Goal: Check status: Check status

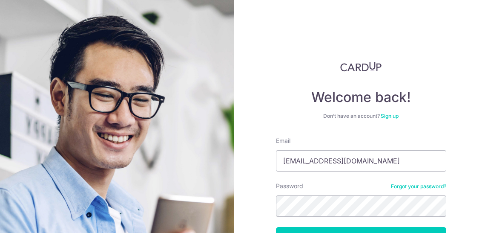
type input "[EMAIL_ADDRESS][DOMAIN_NAME]"
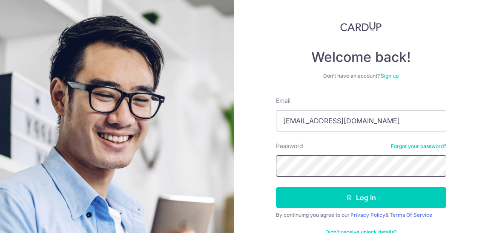
scroll to position [63, 0]
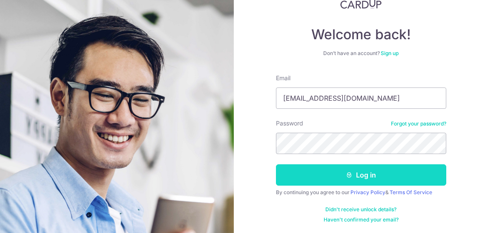
click at [346, 172] on icon "submit" at bounding box center [349, 174] width 7 height 7
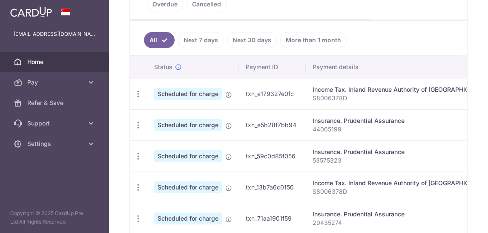
scroll to position [134, 0]
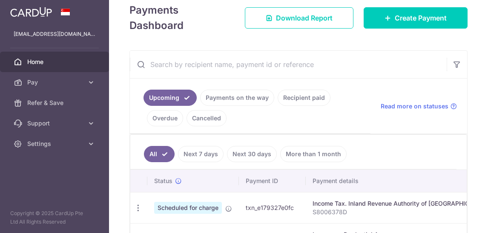
click at [223, 96] on link "Payments on the way" at bounding box center [237, 97] width 74 height 16
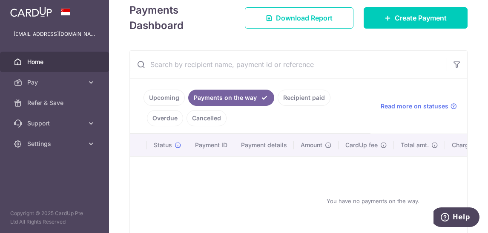
click at [152, 97] on link "Upcoming" at bounding box center [164, 97] width 41 height 16
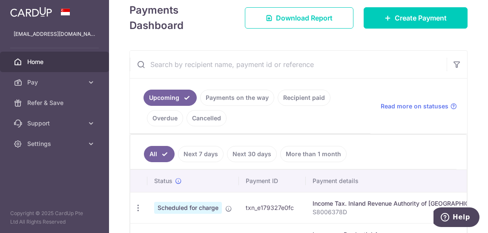
click at [293, 97] on link "Recipient paid" at bounding box center [304, 97] width 53 height 16
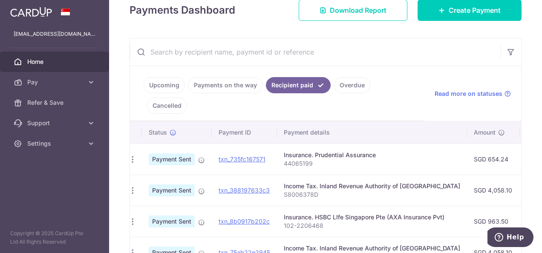
scroll to position [0, 0]
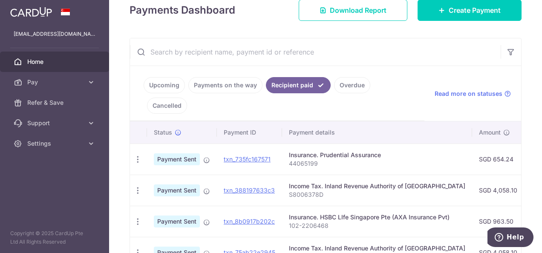
click at [160, 83] on link "Upcoming" at bounding box center [164, 85] width 41 height 16
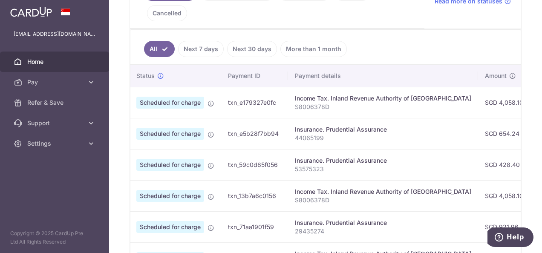
scroll to position [0, 11]
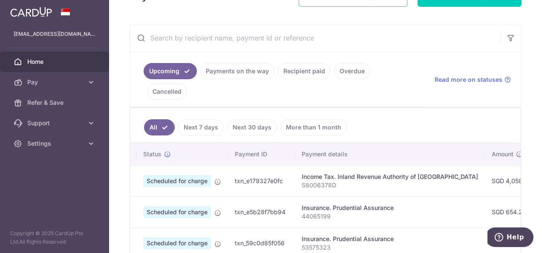
click at [299, 76] on link "Recipient paid" at bounding box center [304, 71] width 53 height 16
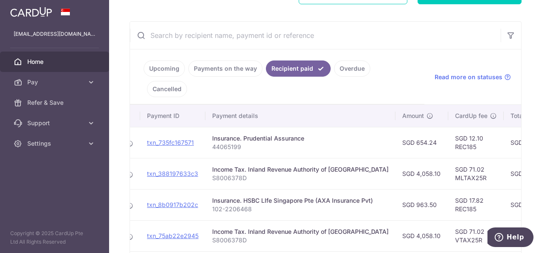
scroll to position [142, 0]
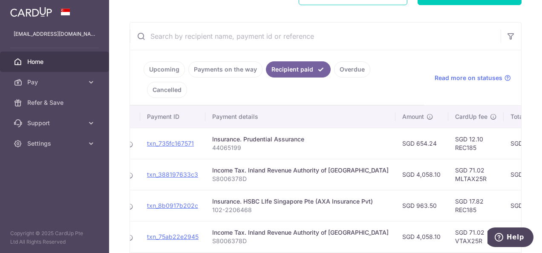
click at [182, 37] on input "text" at bounding box center [315, 36] width 370 height 27
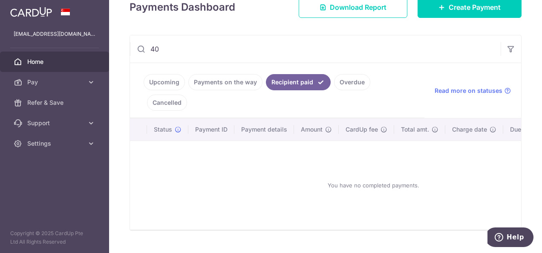
scroll to position [77, 0]
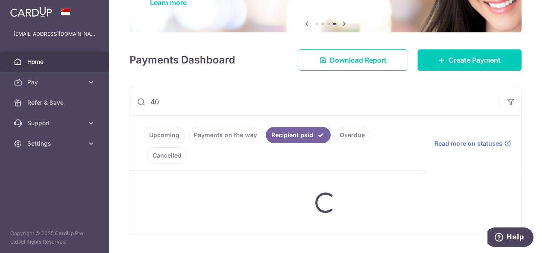
type input "4"
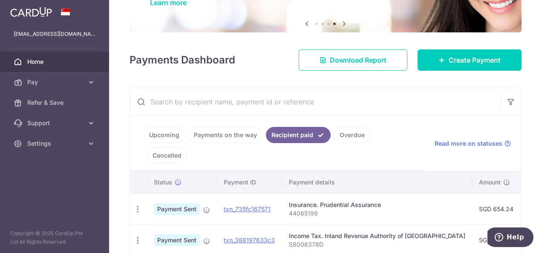
scroll to position [142, 0]
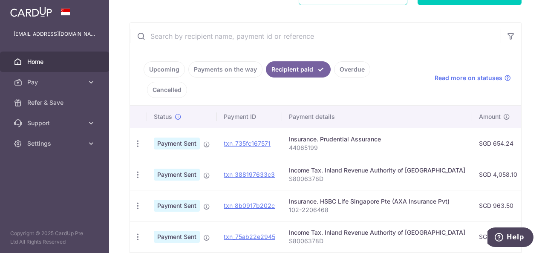
click at [230, 66] on link "Payments on the way" at bounding box center [225, 69] width 74 height 16
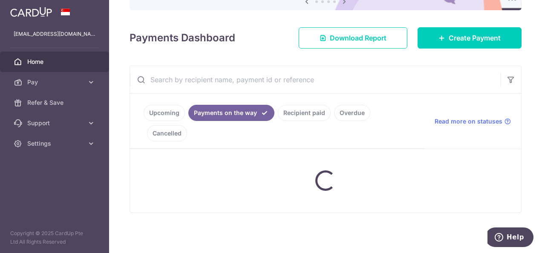
scroll to position [129, 0]
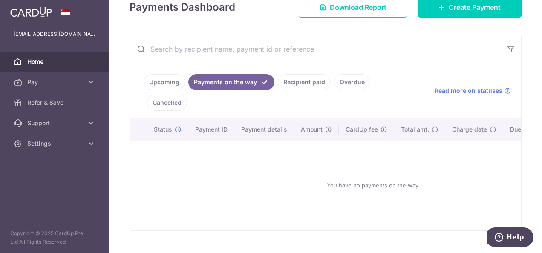
click at [156, 80] on link "Upcoming" at bounding box center [164, 82] width 41 height 16
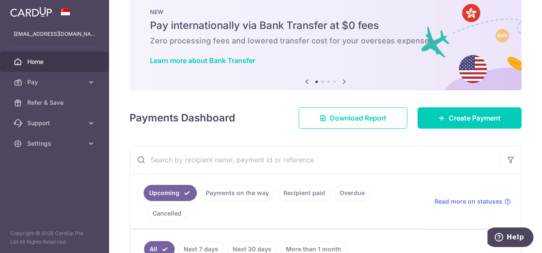
scroll to position [0, 0]
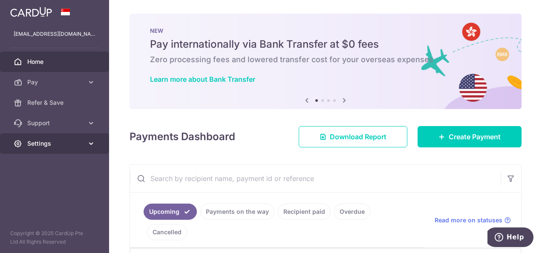
click at [49, 141] on span "Settings" at bounding box center [55, 143] width 56 height 9
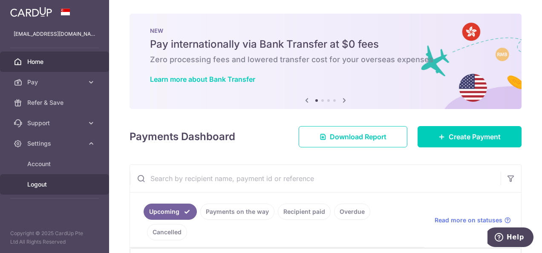
click at [43, 182] on span "Logout" at bounding box center [55, 184] width 56 height 9
